Goal: Find specific page/section: Find specific page/section

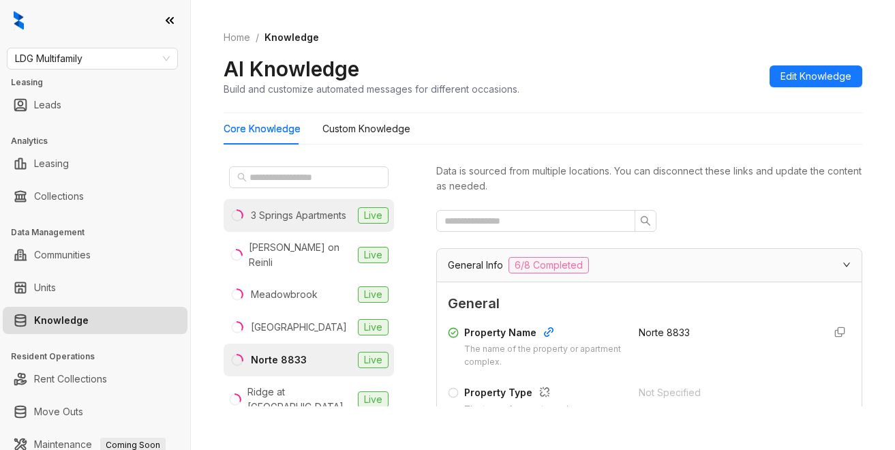
scroll to position [341, 0]
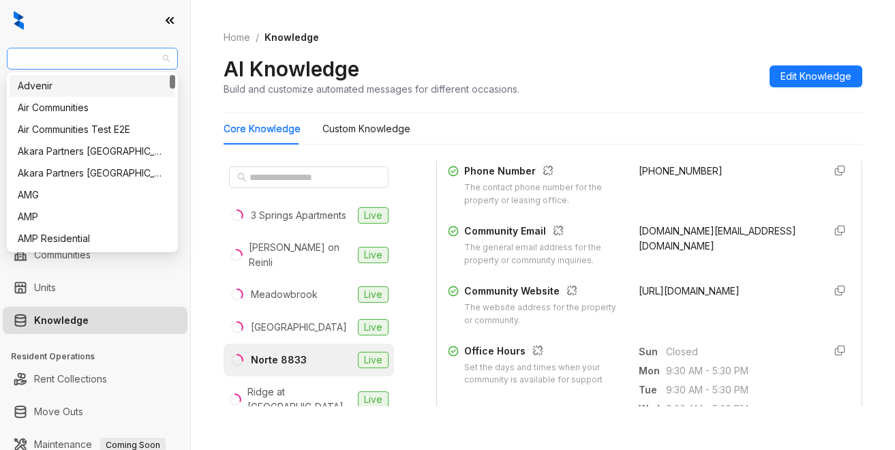
click at [97, 62] on span "LDG Multifamily" at bounding box center [92, 58] width 155 height 20
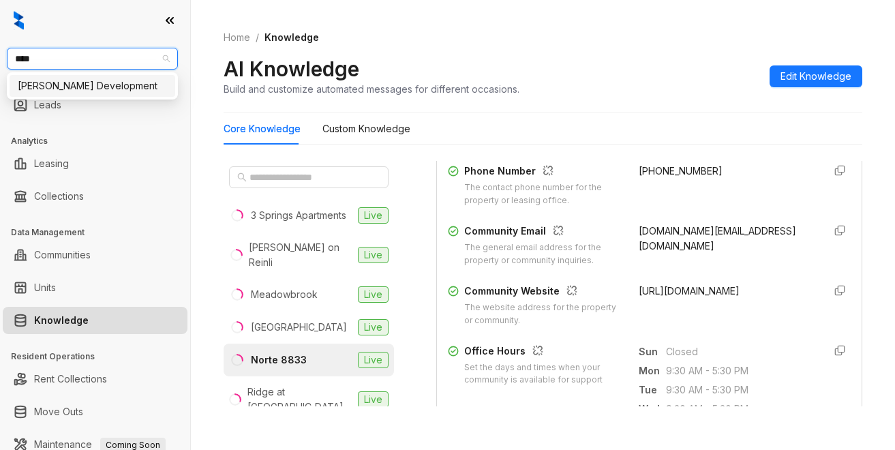
type input "*****"
click at [127, 86] on div "[PERSON_NAME] Development" at bounding box center [92, 85] width 149 height 15
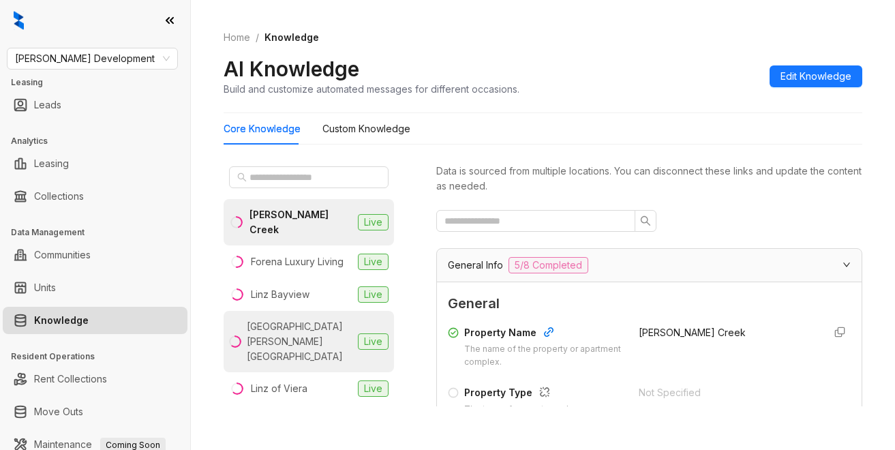
click at [292, 344] on div "[GEOGRAPHIC_DATA][PERSON_NAME][GEOGRAPHIC_DATA]" at bounding box center [300, 341] width 106 height 45
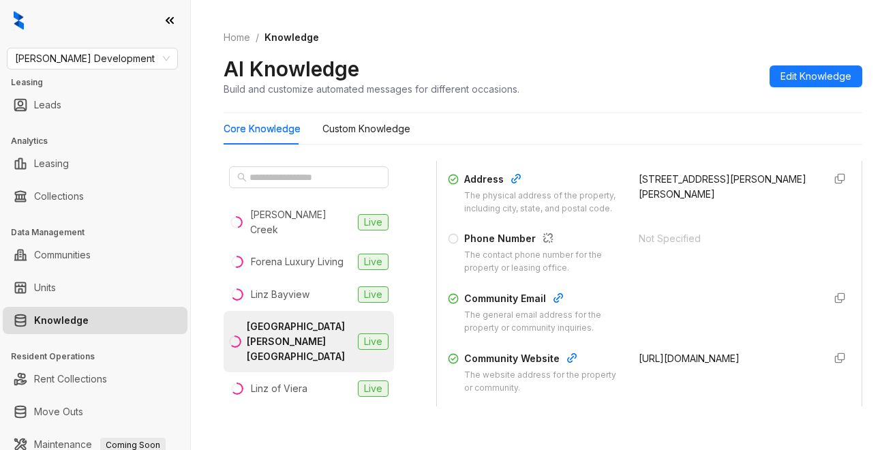
scroll to position [273, 0]
click at [645, 44] on ol "Home / Knowledge" at bounding box center [543, 37] width 639 height 15
